Goal: Task Accomplishment & Management: Use online tool/utility

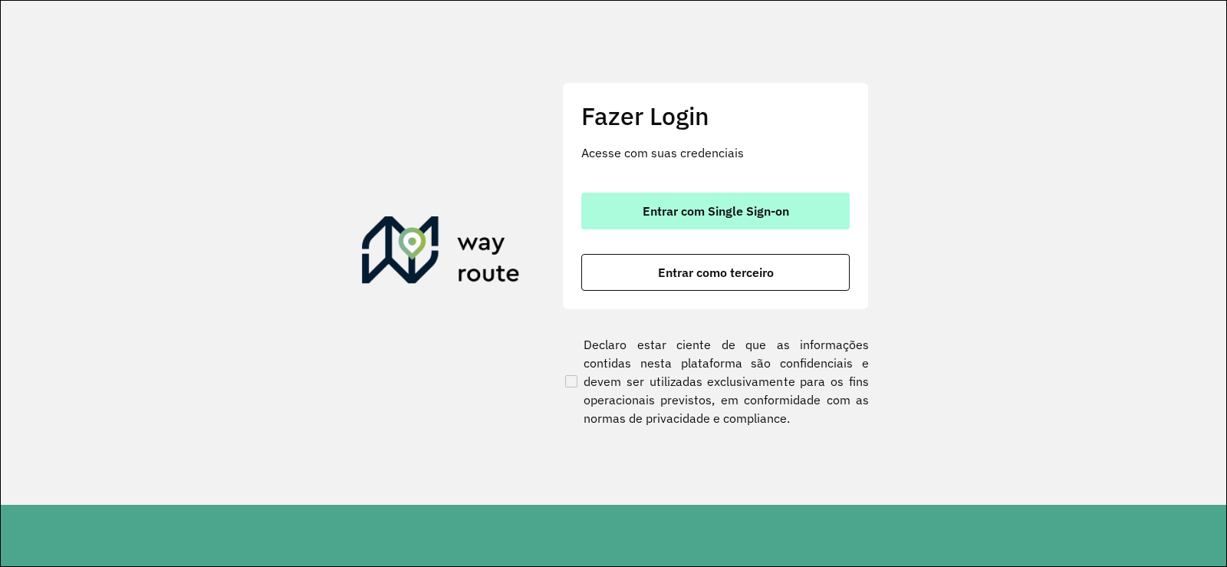
click at [728, 219] on button "Entrar com Single Sign-on" at bounding box center [715, 210] width 268 height 37
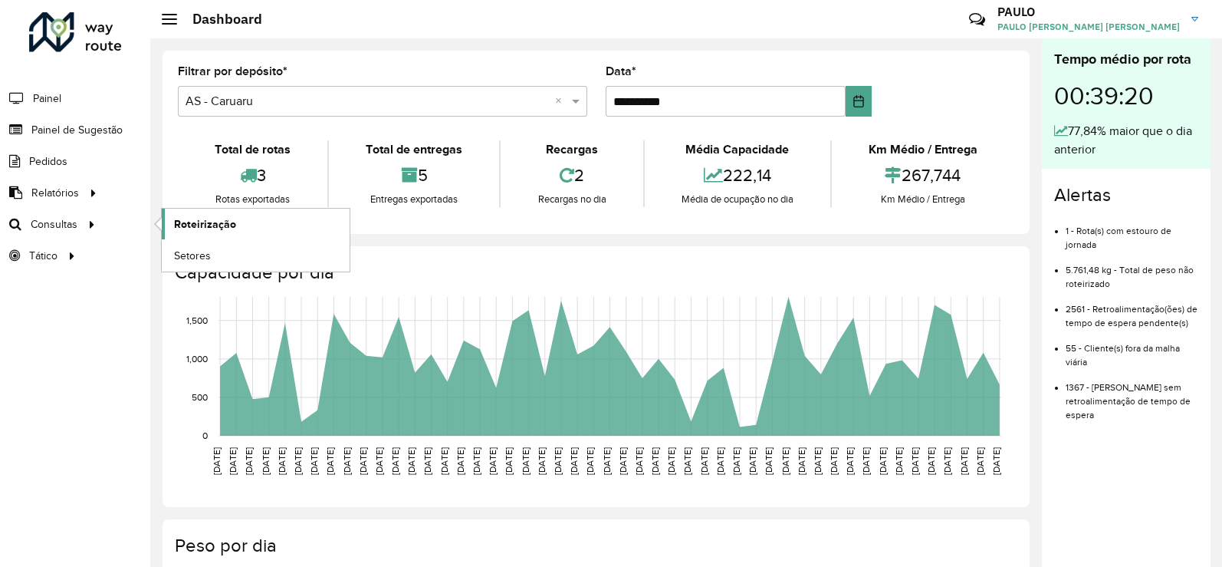
click at [223, 228] on span "Roteirização" at bounding box center [205, 224] width 62 height 16
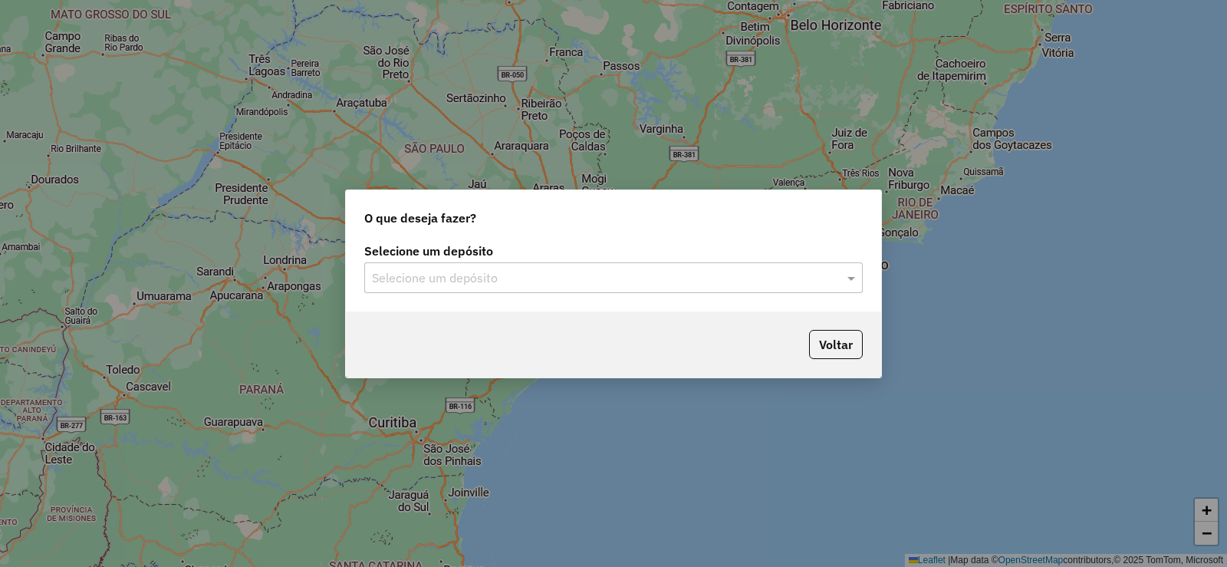
click at [478, 287] on div "Selecione um depósito" at bounding box center [613, 277] width 498 height 31
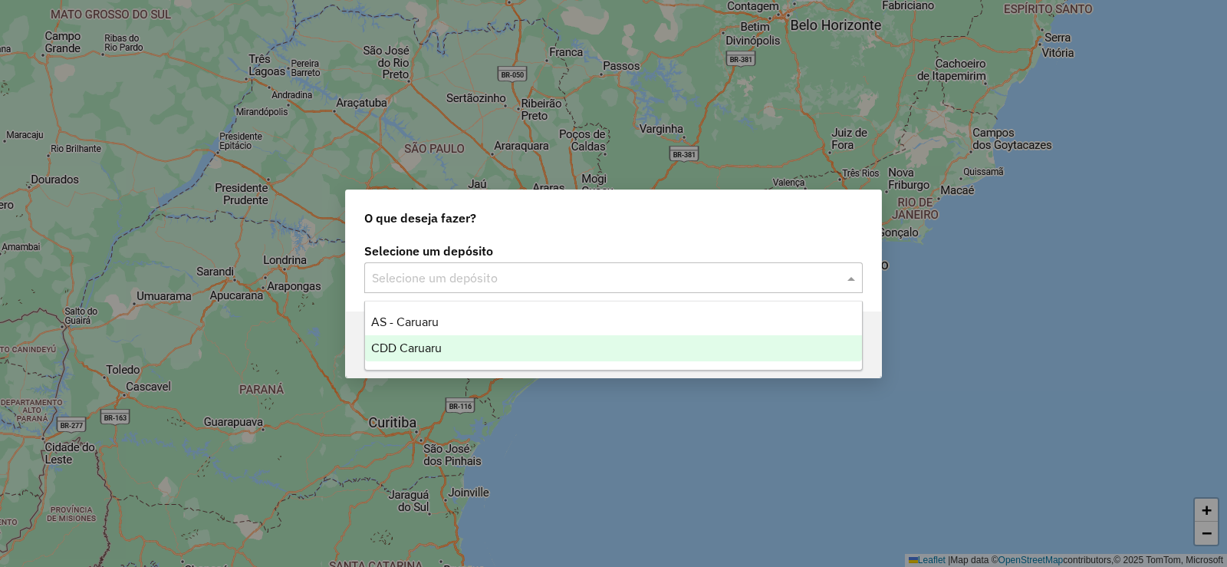
click at [462, 355] on div "CDD Caruaru" at bounding box center [613, 348] width 497 height 26
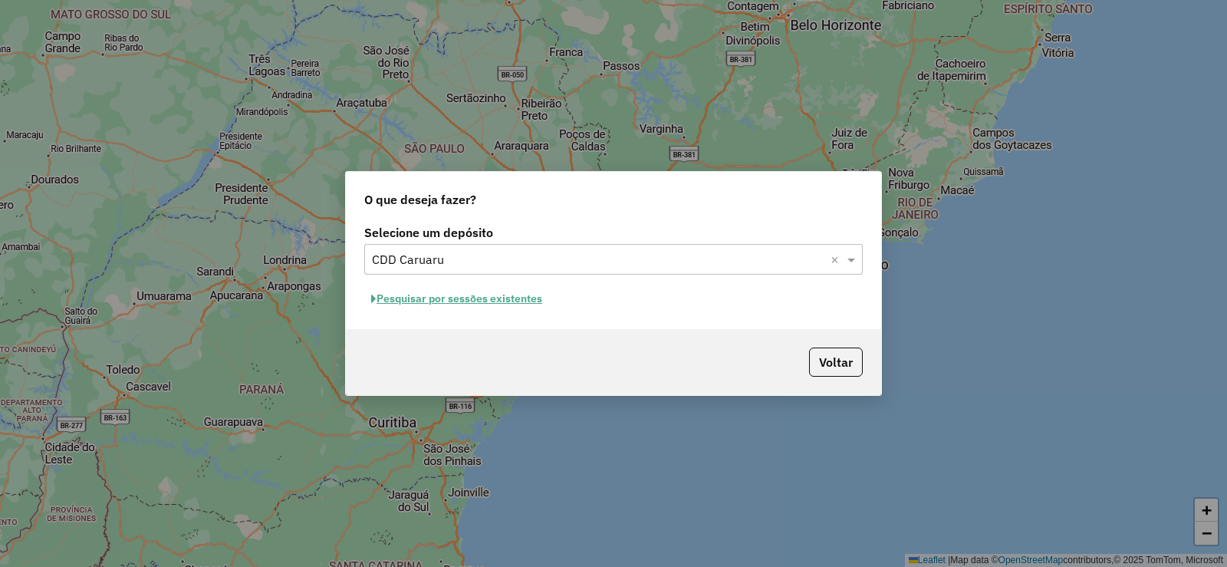
click at [521, 301] on button "Pesquisar por sessões existentes" at bounding box center [456, 299] width 185 height 24
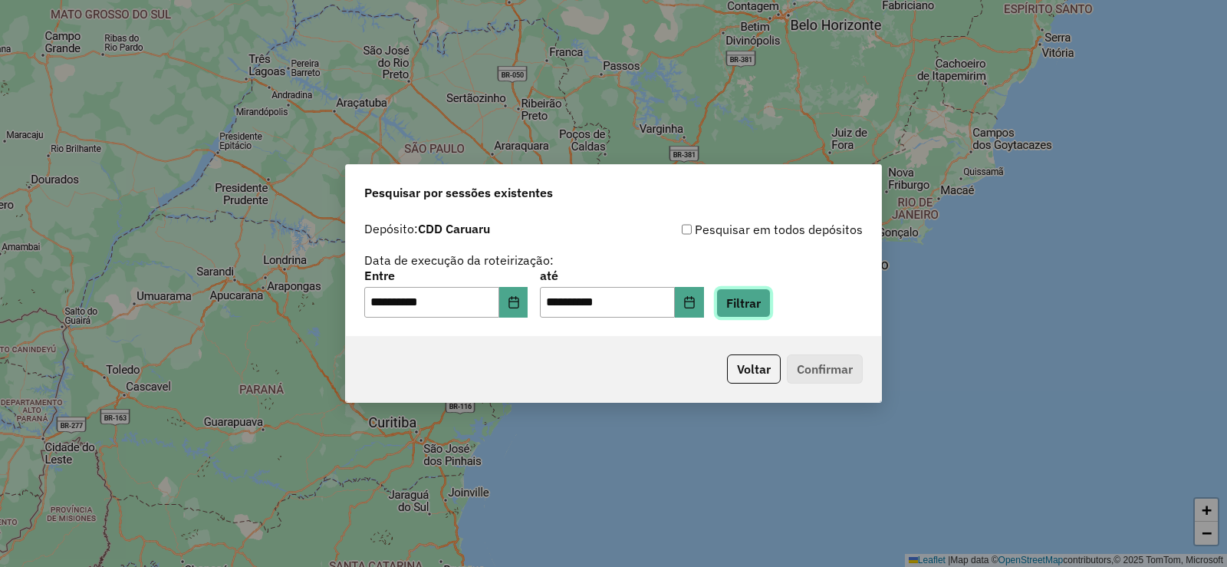
click at [759, 296] on button "Filtrar" at bounding box center [743, 302] width 54 height 29
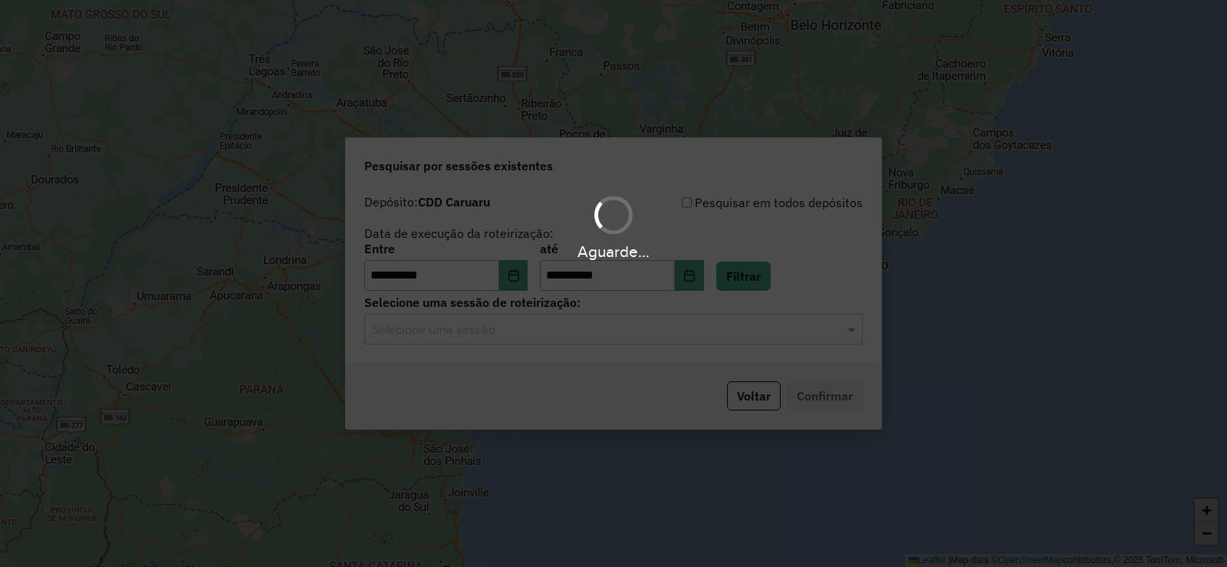
click at [493, 348] on hb-app "**********" at bounding box center [613, 283] width 1227 height 567
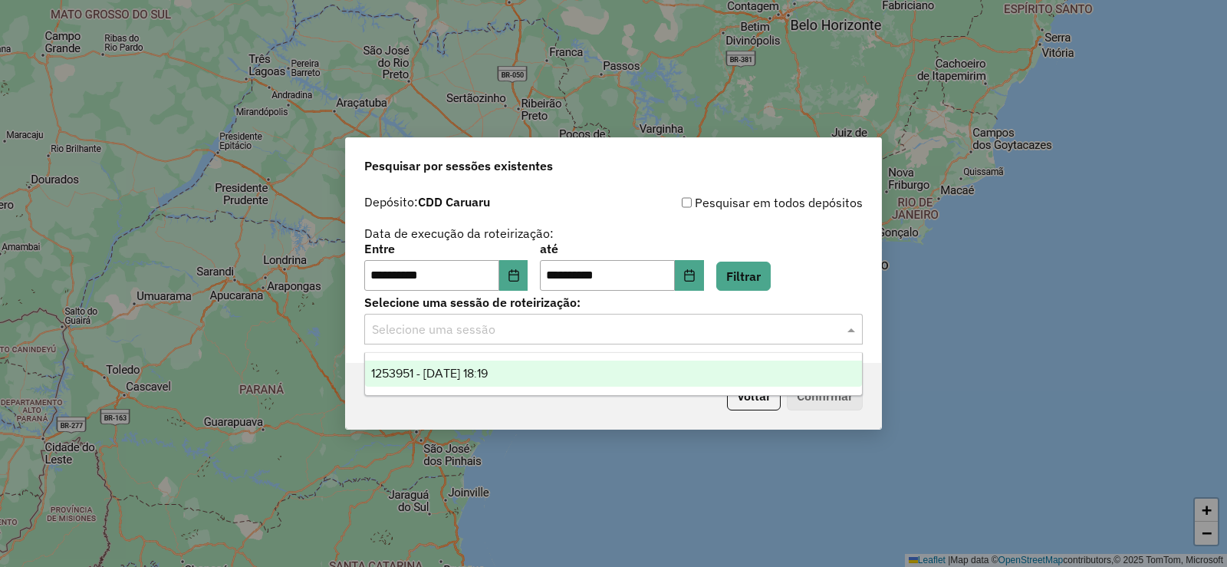
click at [497, 342] on div "Selecione uma sessão" at bounding box center [613, 329] width 498 height 31
click at [487, 377] on span "1253951 - [DATE] 18:19" at bounding box center [429, 372] width 117 height 13
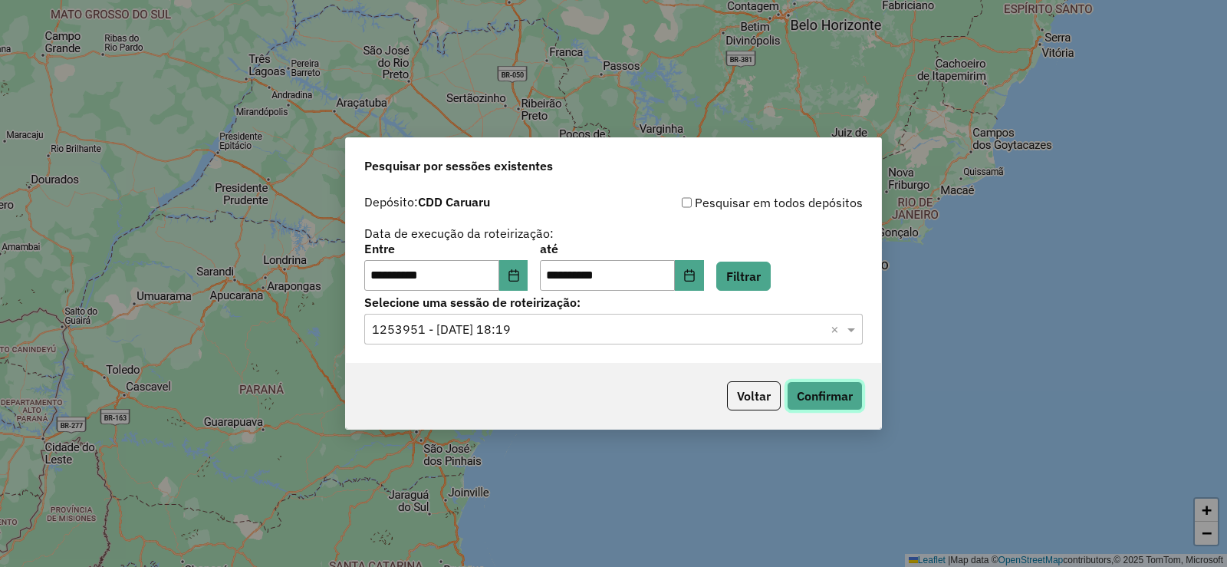
click at [839, 403] on button "Confirmar" at bounding box center [825, 395] width 76 height 29
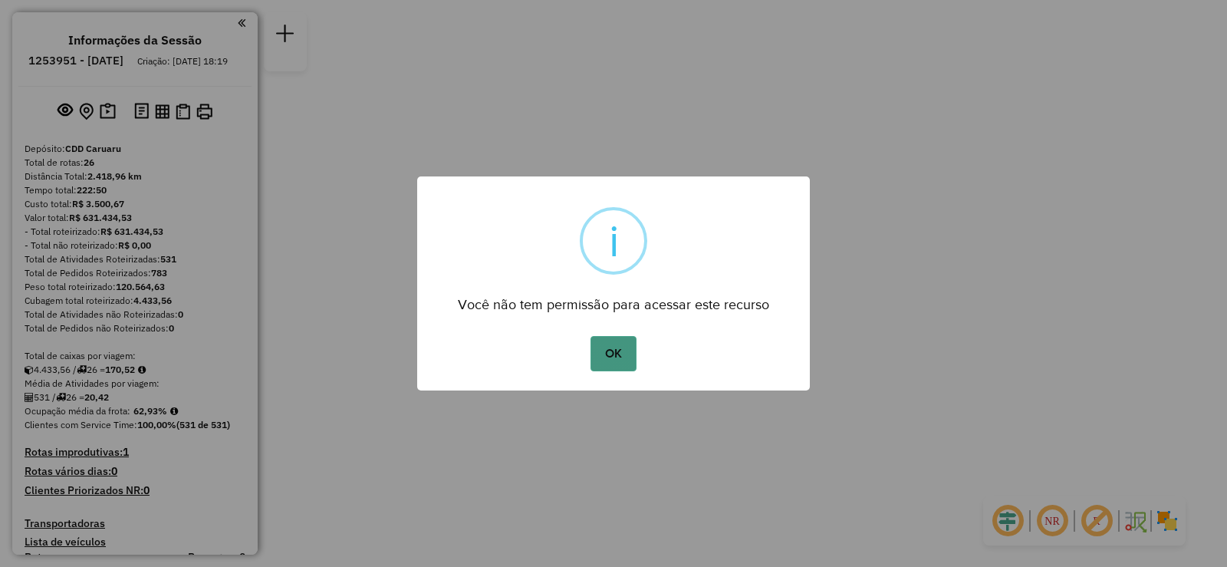
click at [613, 349] on button "OK" at bounding box center [612, 353] width 45 height 35
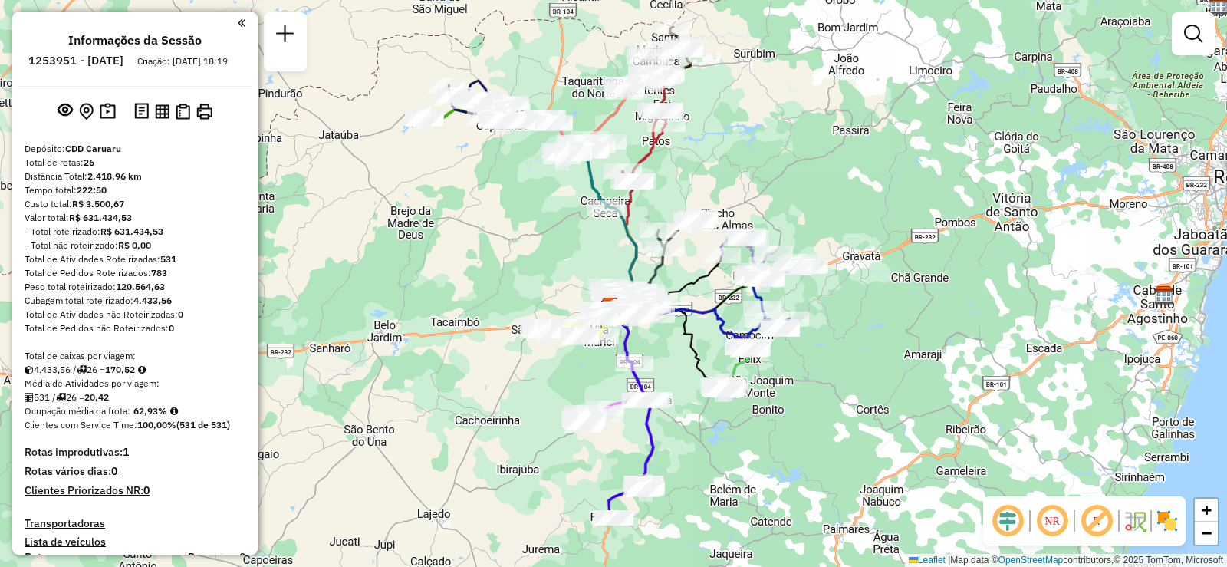
drag, startPoint x: 731, startPoint y: 128, endPoint x: 729, endPoint y: 152, distance: 23.9
click at [729, 152] on div "Janela de atendimento Grade de atendimento Capacidade Transportadoras Veículos …" at bounding box center [613, 283] width 1227 height 567
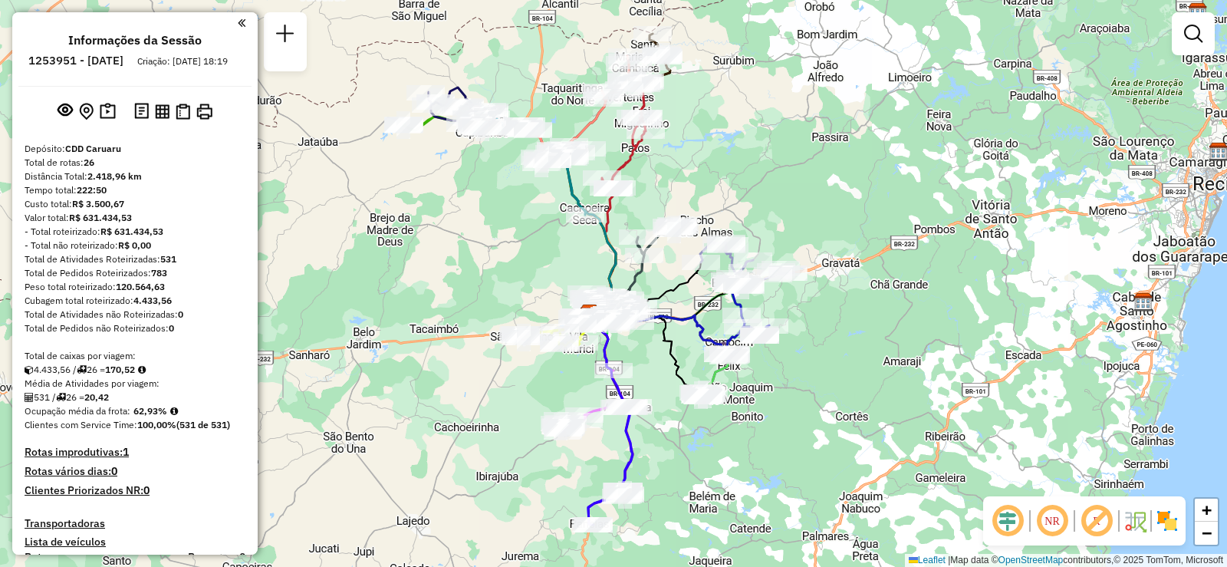
drag, startPoint x: 780, startPoint y: 163, endPoint x: 760, endPoint y: 170, distance: 21.8
click at [760, 170] on div "Janela de atendimento Grade de atendimento Capacidade Transportadoras Veículos …" at bounding box center [613, 283] width 1227 height 567
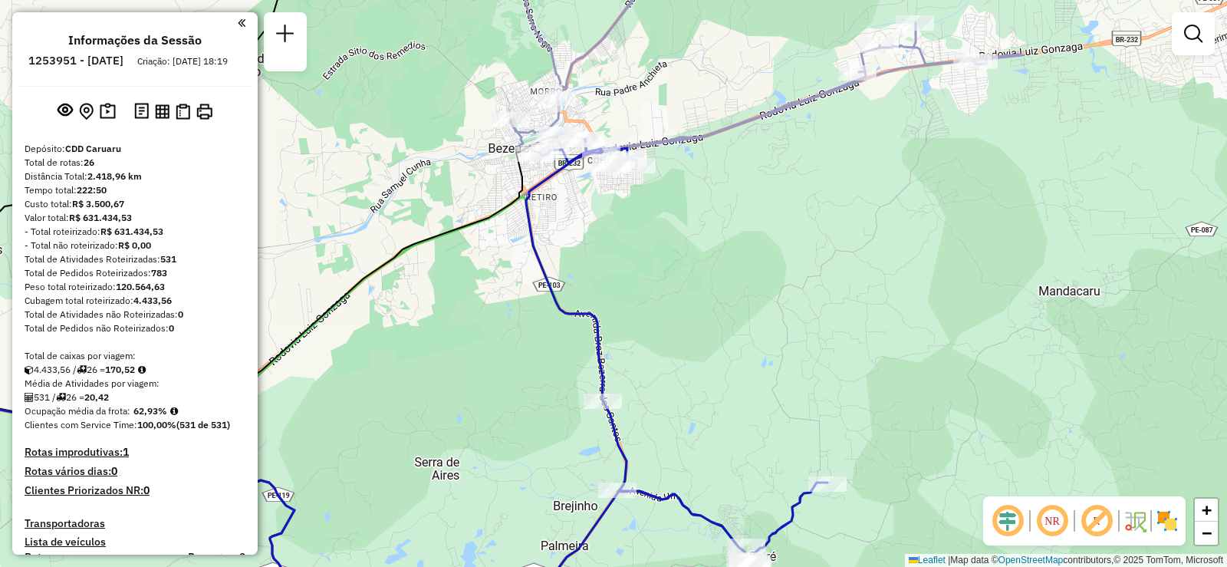
drag, startPoint x: 773, startPoint y: 260, endPoint x: 924, endPoint y: 318, distance: 161.9
click at [924, 318] on div "Janela de atendimento Grade de atendimento Capacidade Transportadoras Veículos …" at bounding box center [613, 283] width 1227 height 567
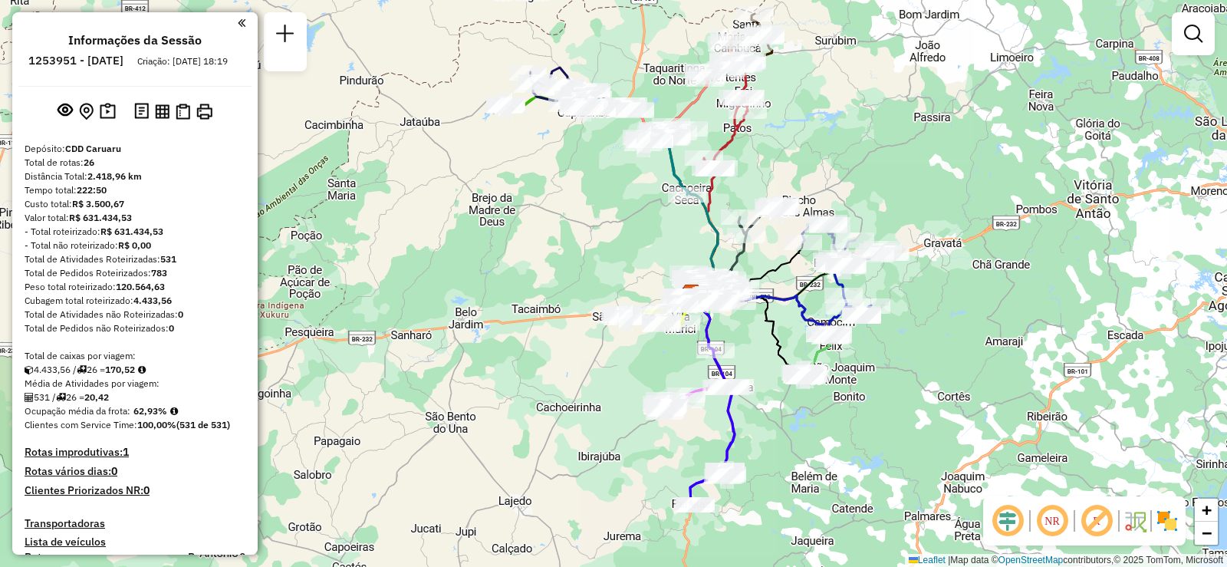
drag, startPoint x: 633, startPoint y: 281, endPoint x: 820, endPoint y: 294, distance: 186.7
click at [818, 295] on div "Rota 26 - Placa QDV1630 59891238 - POSTO TREVO EIRELI E Rota 25 - Placa RUY0H31…" at bounding box center [613, 283] width 1227 height 567
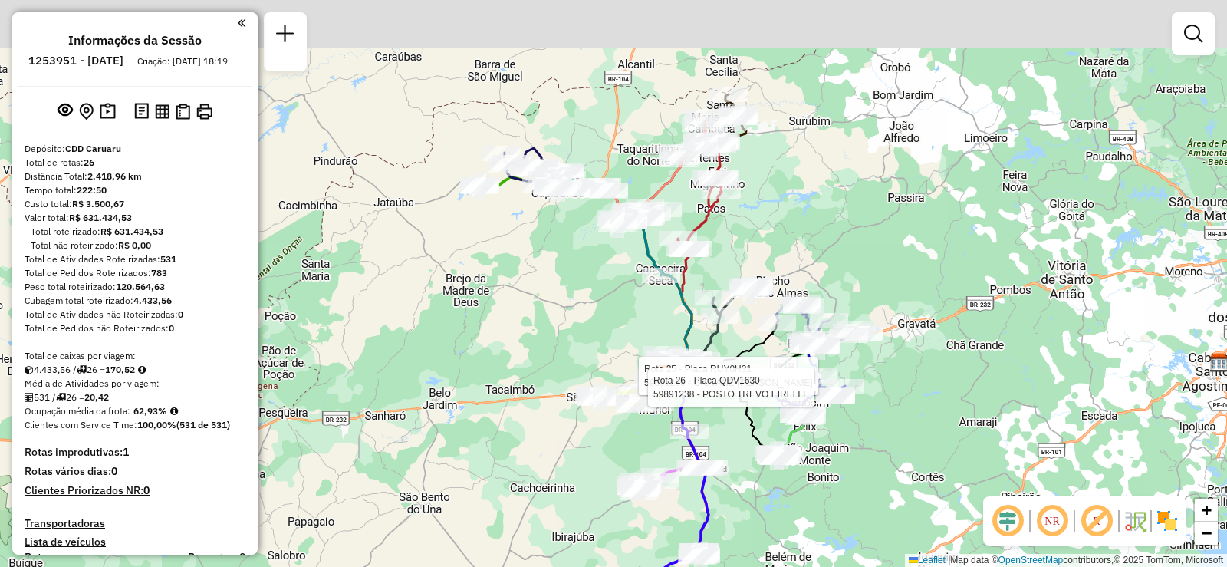
drag, startPoint x: 817, startPoint y: 138, endPoint x: 785, endPoint y: 220, distance: 88.1
click at [786, 219] on div "Rota 25 - Placa RUY0H31 59891239 - GIOVANE FRANCISCO DO Rota 26 - Placa QDV1630…" at bounding box center [613, 283] width 1227 height 567
